Goal: Task Accomplishment & Management: Manage account settings

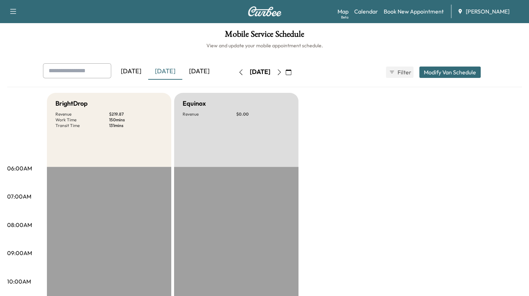
click at [195, 71] on div "[DATE]" at bounding box center [199, 71] width 34 height 16
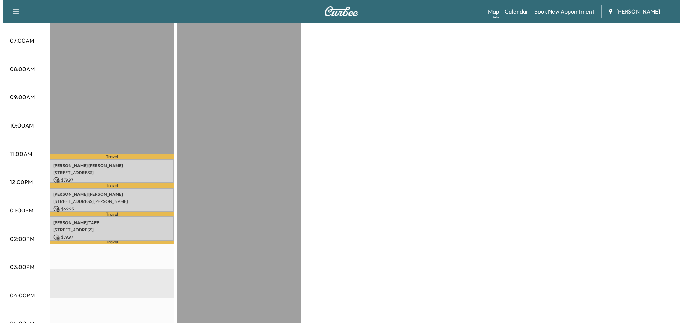
scroll to position [155, 0]
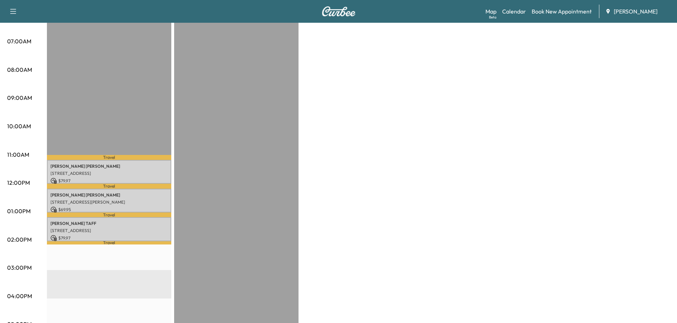
drag, startPoint x: 283, startPoint y: -44, endPoint x: 205, endPoint y: 136, distance: 196.0
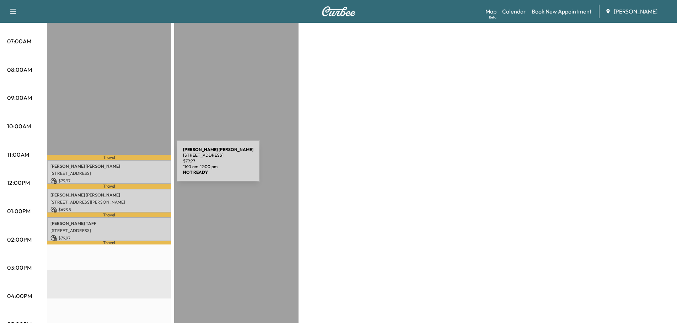
click at [123, 165] on p "[PERSON_NAME]" at bounding box center [108, 166] width 117 height 6
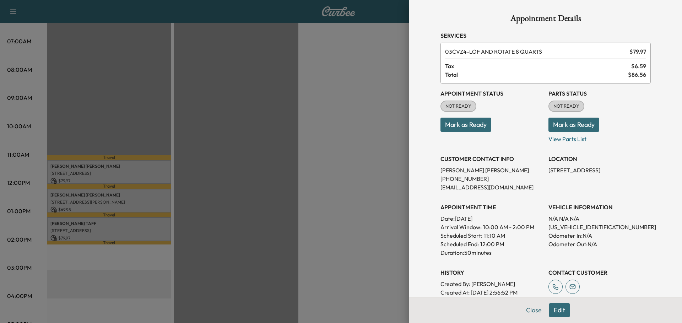
click at [534, 126] on button "Mark as Ready" at bounding box center [574, 125] width 51 height 14
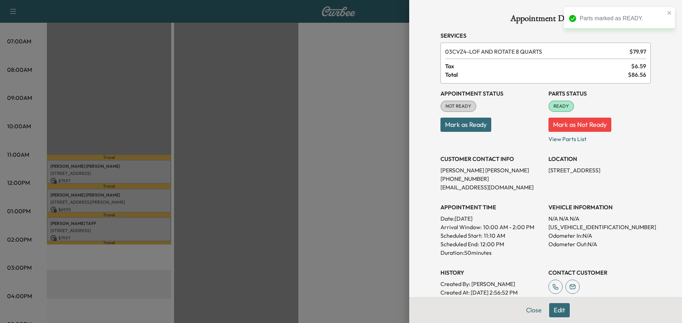
click at [460, 121] on button "Mark as Ready" at bounding box center [466, 125] width 51 height 14
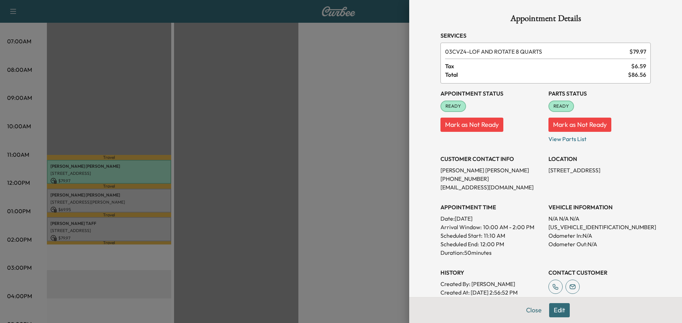
click at [216, 194] on div at bounding box center [341, 161] width 682 height 323
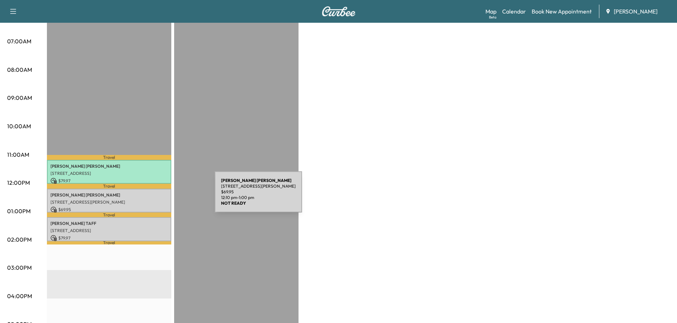
click at [161, 196] on div "[PERSON_NAME] [PERSON_NAME] [STREET_ADDRESS][PERSON_NAME] $ 69.95 12:10 pm - 1:…" at bounding box center [109, 201] width 124 height 24
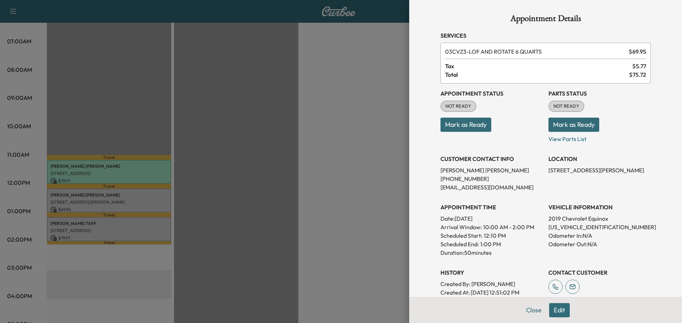
click at [473, 123] on button "Mark as Ready" at bounding box center [466, 125] width 51 height 14
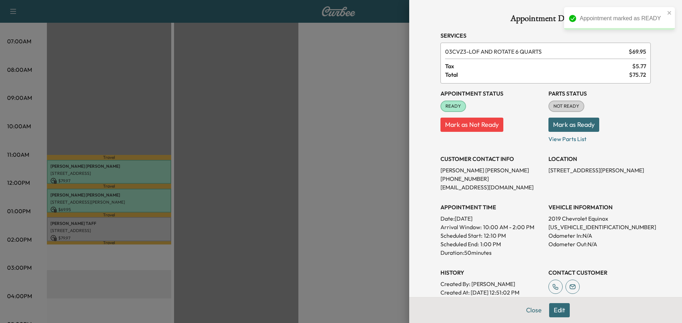
click at [534, 125] on button "Mark as Ready" at bounding box center [574, 125] width 51 height 14
click at [156, 225] on div at bounding box center [341, 161] width 682 height 323
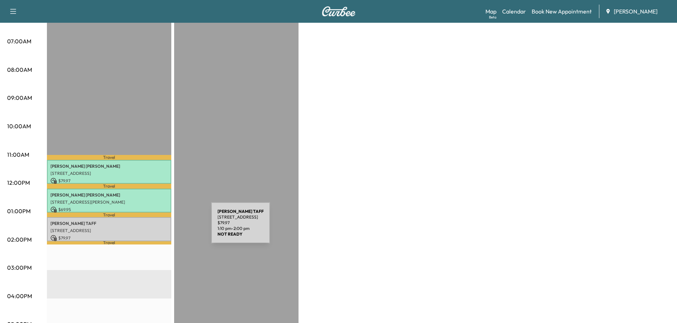
click at [158, 228] on p "[STREET_ADDRESS]" at bounding box center [108, 231] width 117 height 6
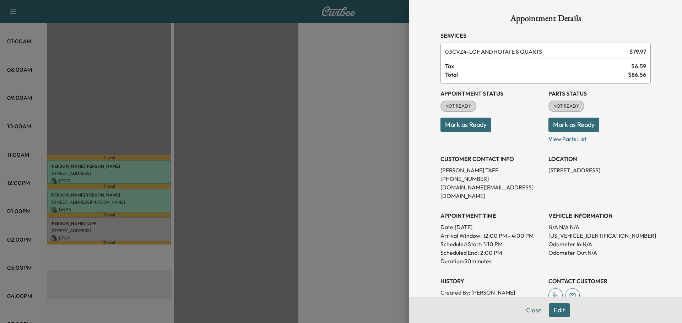
click at [467, 125] on button "Mark as Ready" at bounding box center [466, 125] width 51 height 14
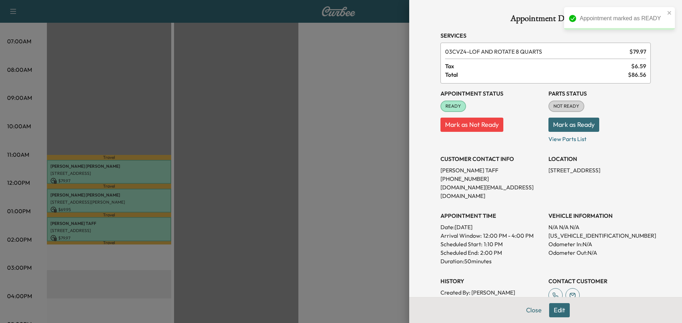
click at [534, 125] on button "Mark as Ready" at bounding box center [574, 125] width 51 height 14
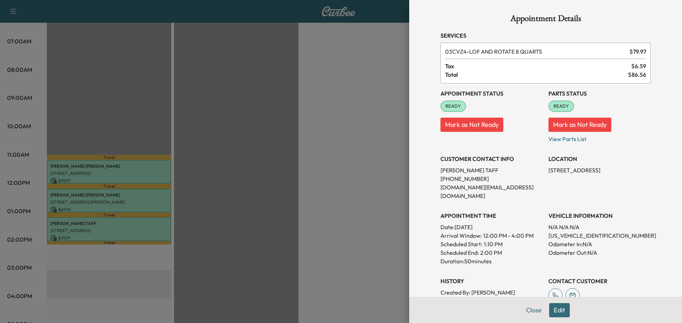
click at [534, 231] on p "[US_VEHICLE_IDENTIFICATION_NUMBER]" at bounding box center [600, 235] width 102 height 9
copy p "[US_VEHICLE_IDENTIFICATION_NUMBER]"
click at [241, 239] on div at bounding box center [341, 161] width 682 height 323
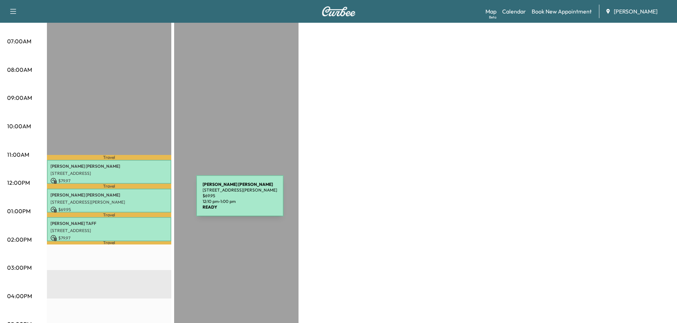
click at [143, 200] on p "[STREET_ADDRESS][PERSON_NAME]" at bounding box center [108, 202] width 117 height 6
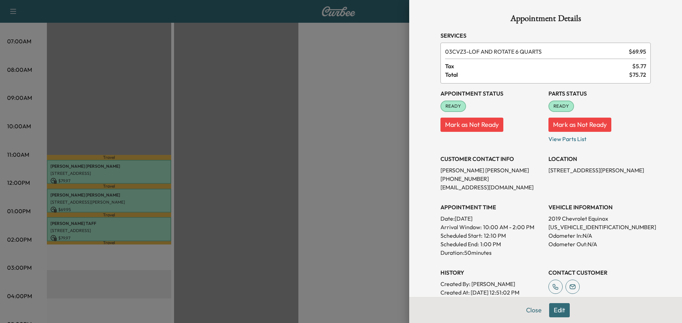
click at [534, 227] on p "[US_VEHICLE_IDENTIFICATION_NUMBER]" at bounding box center [600, 227] width 102 height 9
copy p "[US_VEHICLE_IDENTIFICATION_NUMBER]"
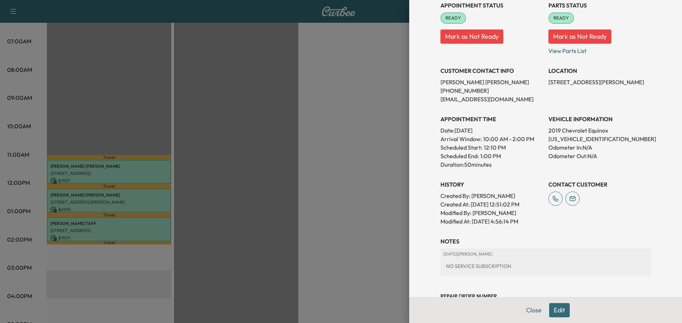
scroll to position [115, 0]
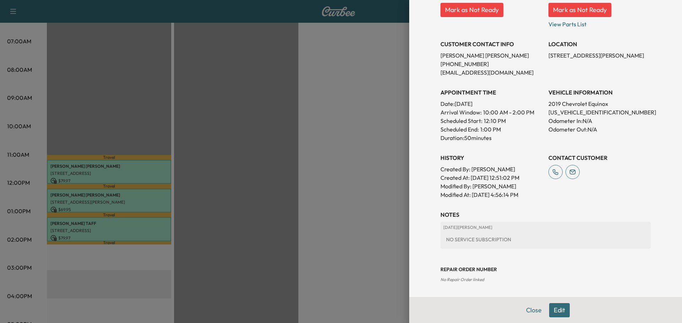
click at [534, 295] on button "Edit" at bounding box center [559, 310] width 21 height 14
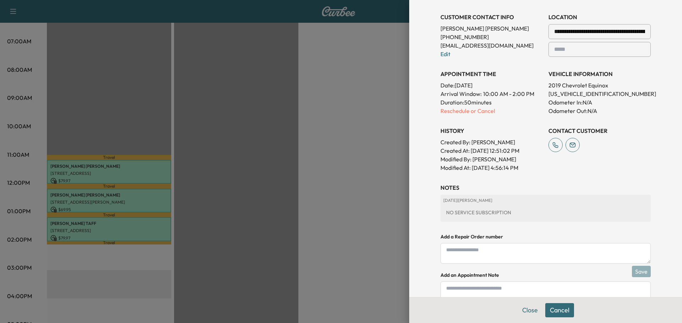
scroll to position [189, 0]
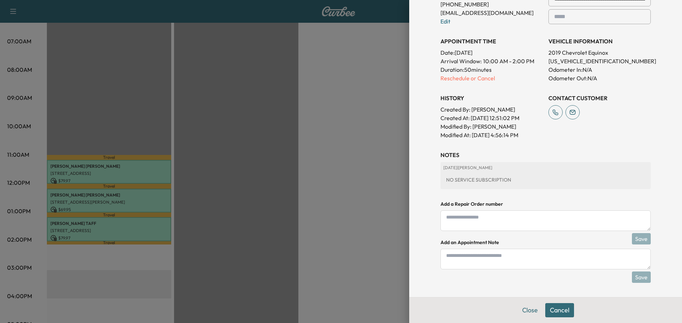
click at [470, 257] on textarea at bounding box center [546, 259] width 210 height 21
drag, startPoint x: 449, startPoint y: 257, endPoint x: 410, endPoint y: 252, distance: 39.1
click at [410, 252] on div "**********" at bounding box center [545, 161] width 273 height 323
type textarea "******"
click at [534, 279] on button "Save" at bounding box center [641, 276] width 19 height 11
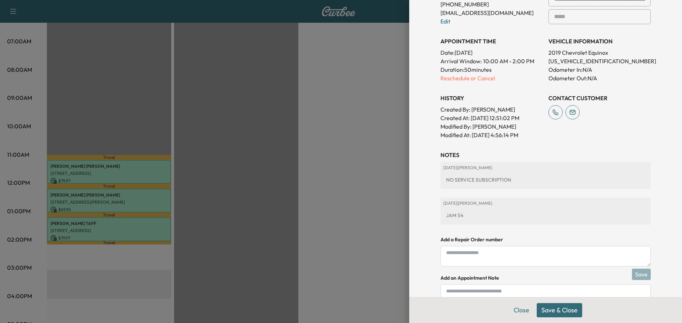
click at [534, 295] on button "Save & Close" at bounding box center [559, 310] width 45 height 14
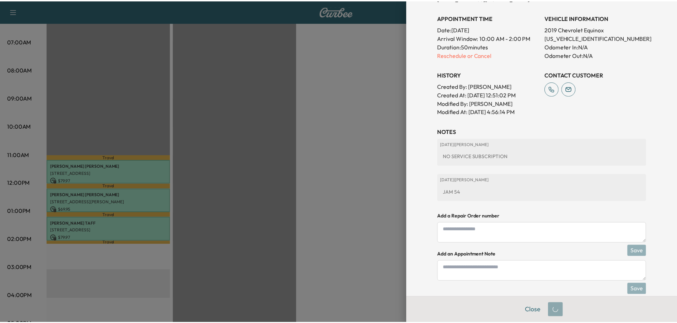
scroll to position [174, 0]
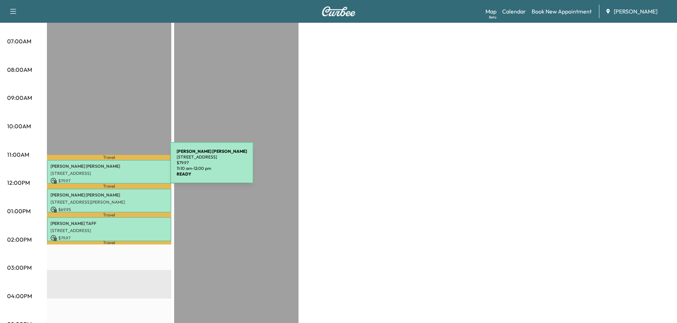
click at [117, 167] on p "[PERSON_NAME]" at bounding box center [108, 166] width 117 height 6
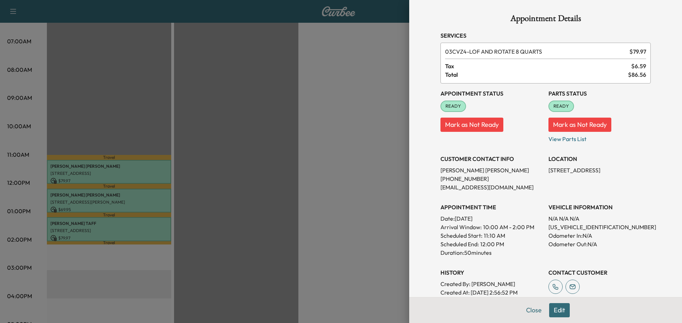
click at [534, 226] on p "[US_VEHICLE_IDENTIFICATION_NUMBER]" at bounding box center [600, 227] width 102 height 9
copy p "[US_VEHICLE_IDENTIFICATION_NUMBER]"
click at [199, 122] on div at bounding box center [341, 161] width 682 height 323
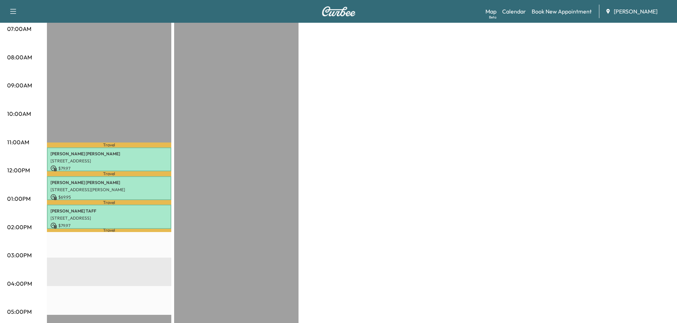
scroll to position [155, 0]
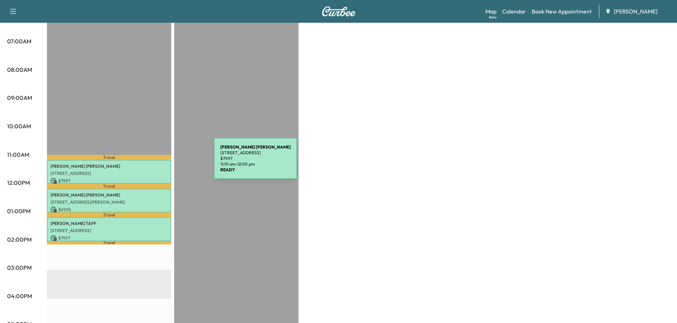
click at [161, 163] on p "[PERSON_NAME]" at bounding box center [108, 166] width 117 height 6
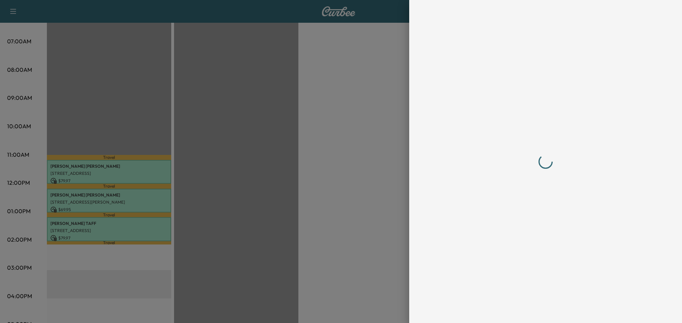
click at [179, 92] on div at bounding box center [341, 161] width 682 height 323
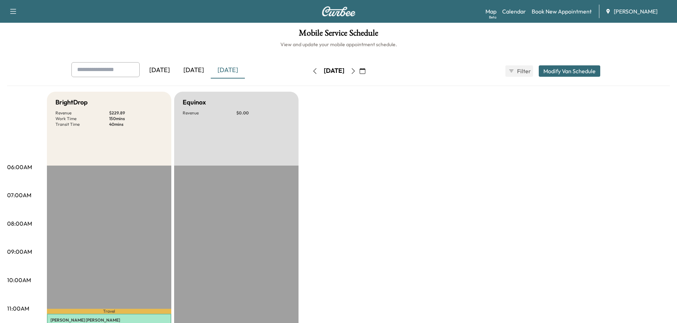
scroll to position [0, 0]
click at [356, 72] on icon "button" at bounding box center [353, 72] width 6 height 6
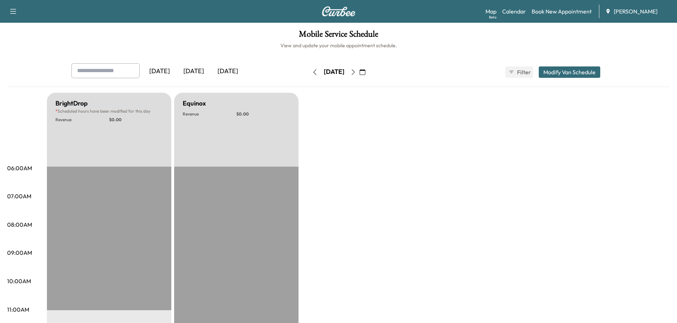
click at [365, 73] on icon "button" at bounding box center [363, 72] width 6 height 6
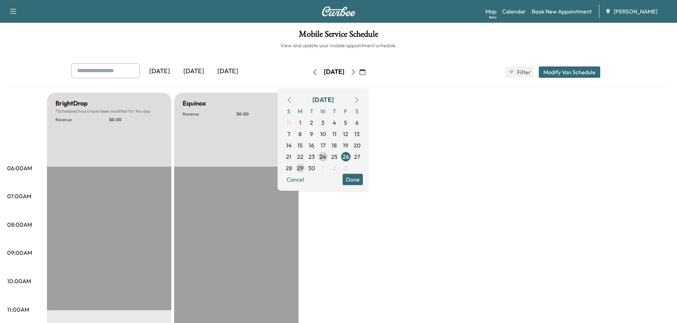
click at [303, 169] on span "29" at bounding box center [300, 168] width 6 height 9
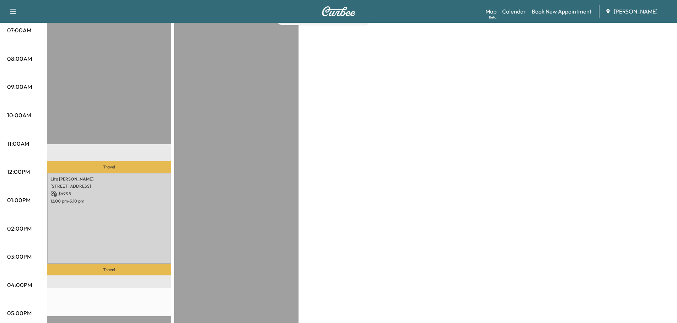
scroll to position [178, 0]
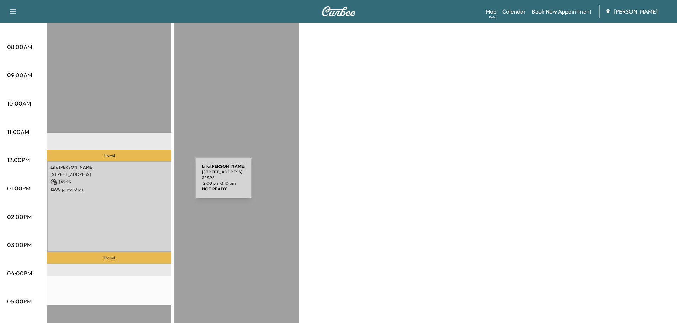
click at [142, 182] on p "$ 49.95" at bounding box center [108, 182] width 117 height 6
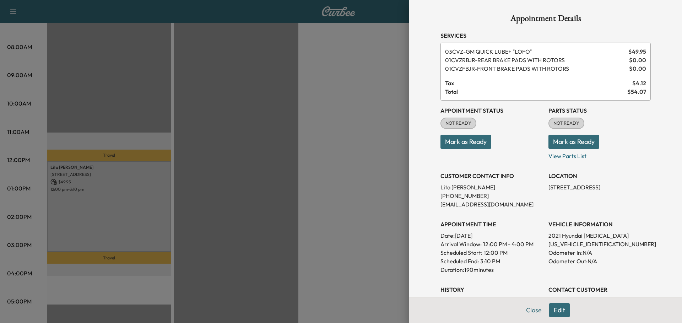
click at [267, 245] on div at bounding box center [341, 161] width 682 height 323
